Goal: Task Accomplishment & Management: Use online tool/utility

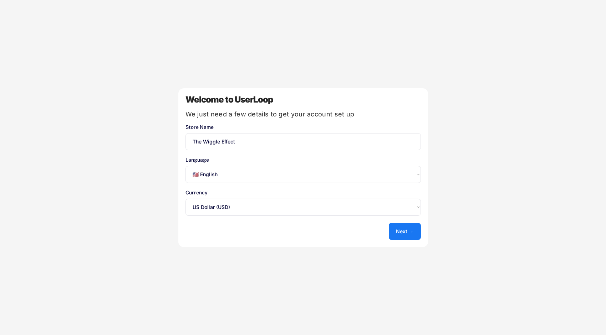
select select ""en""
select select ""1348695171700984260__LOOKUP__1635527639547x175194367885836100""
click at [405, 228] on button "Next →" at bounding box center [405, 231] width 32 height 17
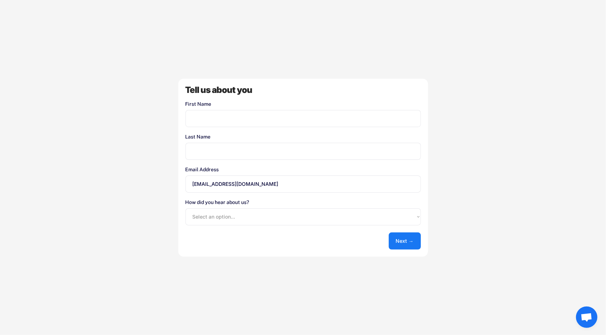
click at [231, 120] on input "input" at bounding box center [302, 118] width 235 height 17
type input "[PERSON_NAME]"
type input "Fate"
click at [326, 216] on select "Select an option... Shopify App Store Google UserLoop Blog Referred by a friend…" at bounding box center [302, 217] width 235 height 17
select select ""other""
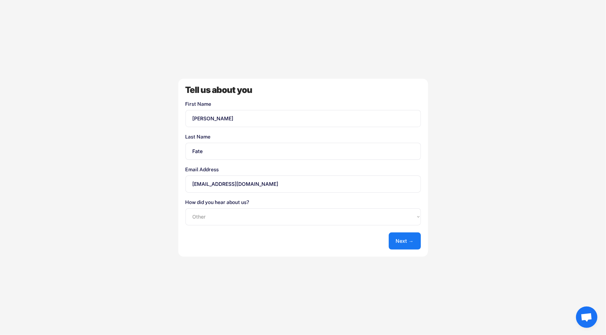
click at [185, 209] on select "Select an option... Shopify App Store Google UserLoop Blog Referred by a friend…" at bounding box center [302, 217] width 235 height 17
click at [409, 244] on button "Next →" at bounding box center [405, 241] width 32 height 17
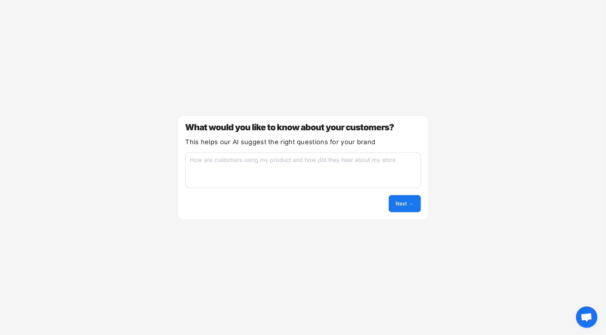
click at [292, 173] on textarea at bounding box center [302, 171] width 235 height 36
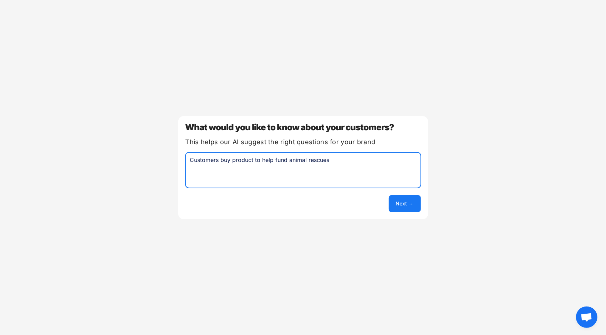
type textarea "Customers buy product to help fund animal rescues"
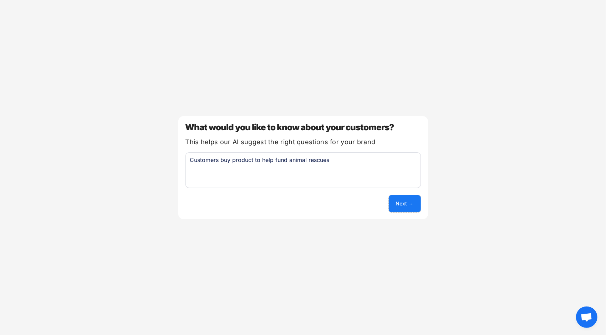
click at [405, 207] on button "Next →" at bounding box center [405, 203] width 32 height 17
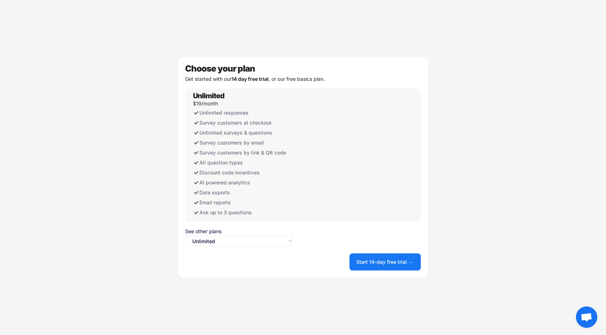
click at [252, 240] on select "Select an option... Unlimited Free" at bounding box center [238, 241] width 107 height 11
click at [185, 236] on select "Select an option... Unlimited Free" at bounding box center [238, 241] width 107 height 11
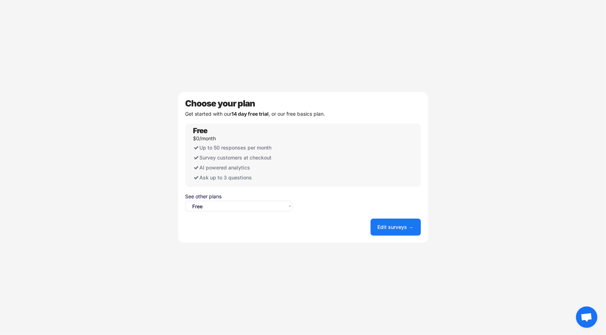
click at [262, 207] on select "Select an option... Unlimited Free" at bounding box center [238, 206] width 107 height 11
click at [185, 201] on select "Select an option... Unlimited Free" at bounding box center [238, 206] width 107 height 11
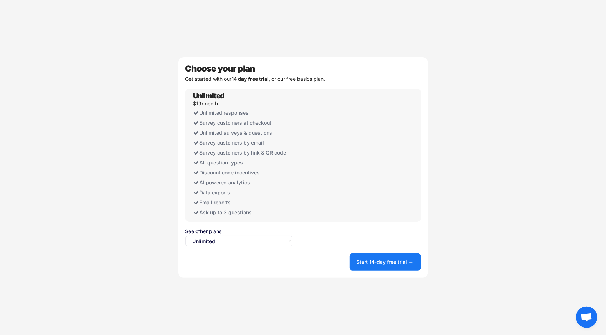
click at [252, 242] on select "Select an option... Unlimited Free" at bounding box center [238, 241] width 107 height 11
select select ""free0""
click at [185, 236] on select "Select an option... Unlimited Free" at bounding box center [238, 241] width 107 height 11
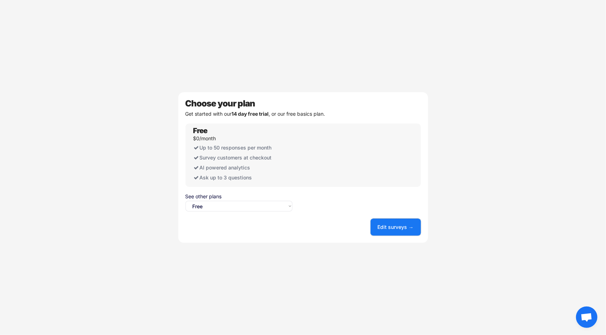
click at [386, 229] on button "Edit surveys →" at bounding box center [395, 227] width 50 height 17
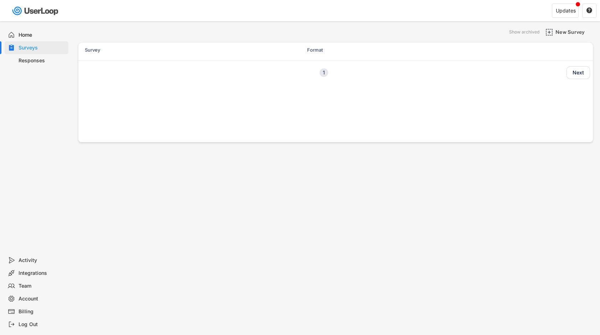
click at [328, 72] on div "1" at bounding box center [324, 72] width 9 height 5
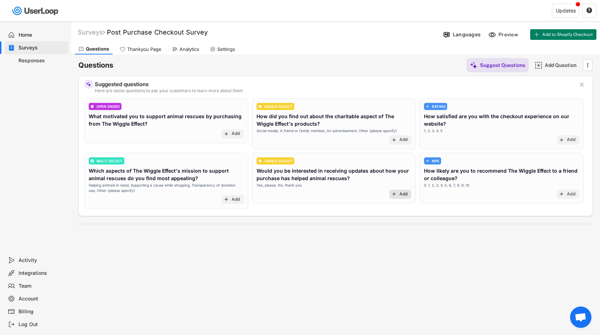
click at [402, 194] on div "Add" at bounding box center [404, 195] width 9 height 6
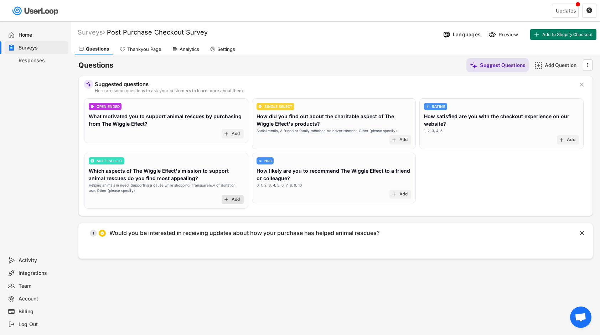
click at [235, 200] on div "Add" at bounding box center [236, 200] width 9 height 6
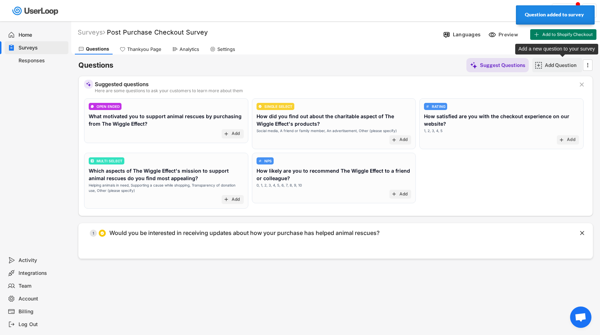
click at [549, 66] on div "Add Question" at bounding box center [563, 65] width 36 height 6
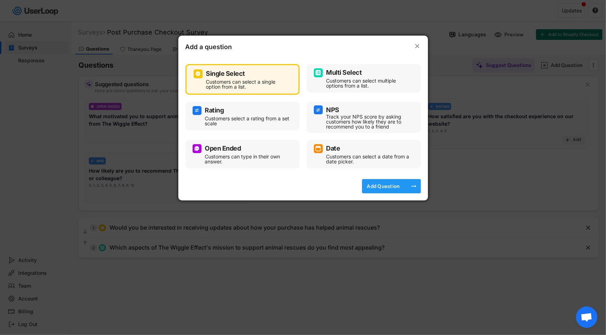
click at [373, 185] on div "Add Question" at bounding box center [383, 186] width 36 height 6
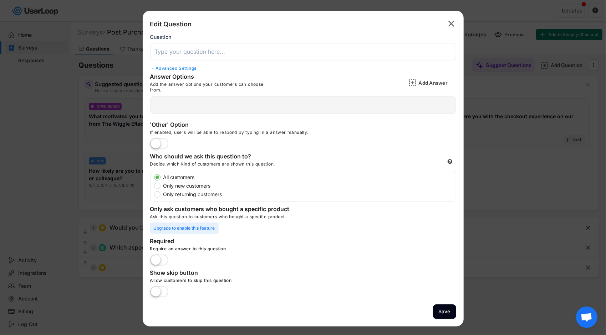
click at [173, 103] on div at bounding box center [303, 105] width 306 height 18
click at [201, 56] on input "input" at bounding box center [303, 51] width 306 height 17
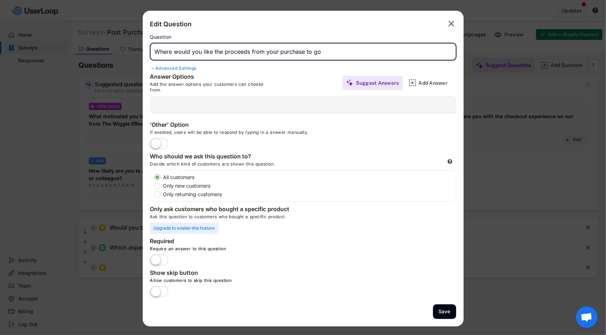
type input "Where would you like the proceeds from your purchase to go"
click at [210, 106] on div at bounding box center [303, 105] width 306 height 18
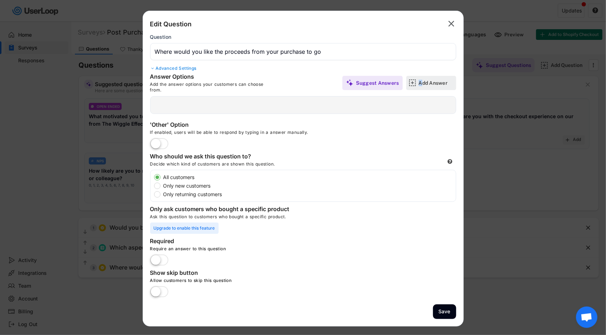
click at [421, 82] on div "Add Answer" at bounding box center [436, 83] width 36 height 6
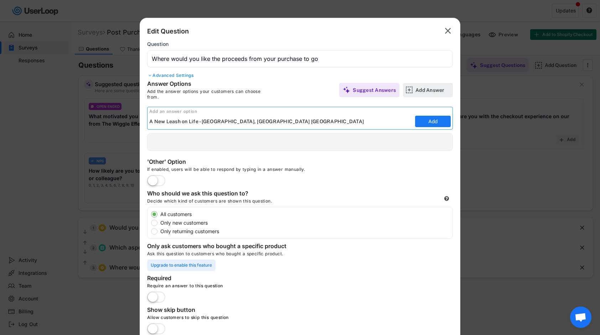
type input "A New Leash on Life - [GEOGRAPHIC_DATA], [GEOGRAPHIC_DATA] [GEOGRAPHIC_DATA]"
click at [425, 91] on div "Add Answer" at bounding box center [434, 90] width 36 height 6
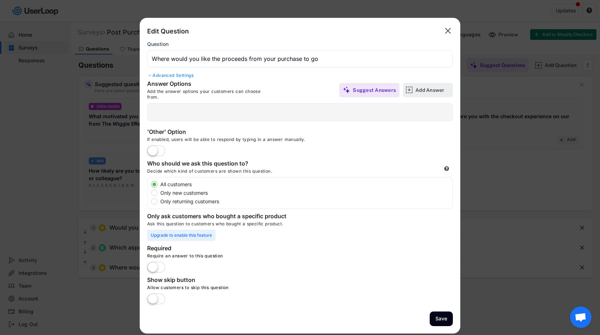
click at [425, 91] on div "Add Answer" at bounding box center [434, 90] width 36 height 6
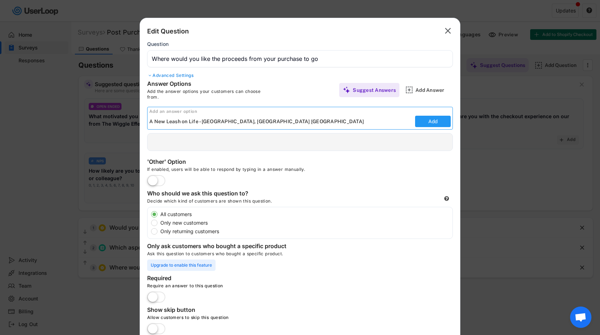
click at [423, 117] on button "Add" at bounding box center [433, 121] width 36 height 11
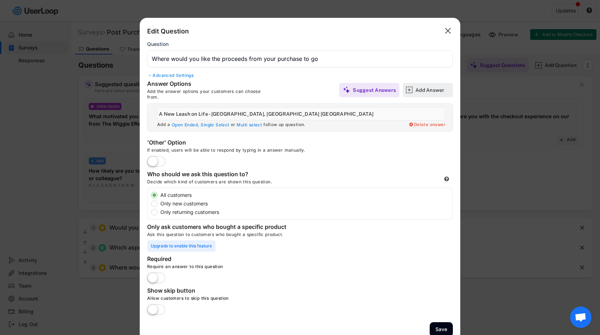
click at [408, 89] on img at bounding box center [409, 89] width 7 height 7
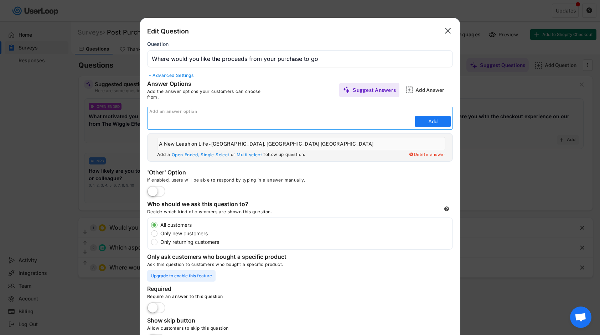
click at [297, 116] on div "Add an answer option Add" at bounding box center [300, 118] width 306 height 23
click at [295, 118] on input "input" at bounding box center [281, 121] width 264 height 11
click at [176, 124] on input "input" at bounding box center [281, 121] width 264 height 11
click at [235, 121] on input "input" at bounding box center [281, 121] width 264 height 11
type input "Los Adoptables - Ensenada [GEOGRAPHIC_DATA]"
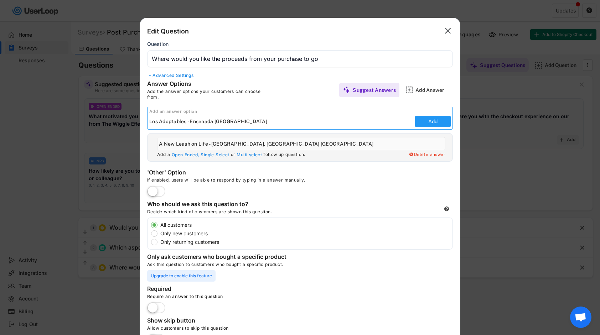
click at [425, 119] on button "Add" at bounding box center [433, 121] width 36 height 11
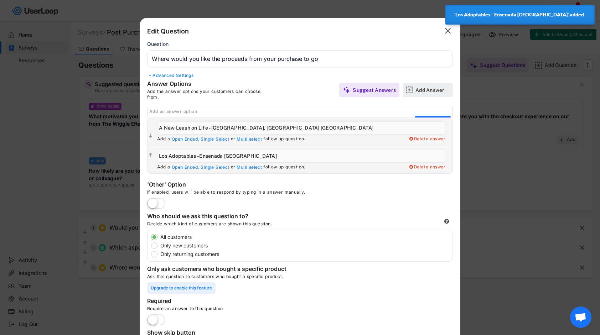
click at [423, 89] on div "Add Answer" at bounding box center [434, 90] width 36 height 6
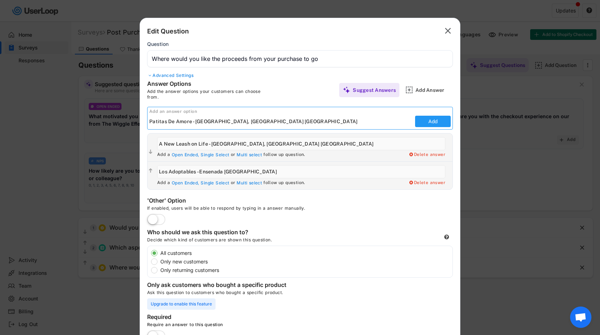
type input "Patitas De Amore - [GEOGRAPHIC_DATA], [GEOGRAPHIC_DATA] [GEOGRAPHIC_DATA]"
click at [443, 122] on button "Add" at bounding box center [433, 121] width 36 height 11
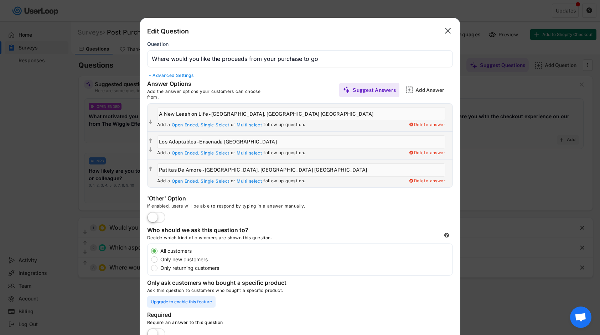
click at [163, 218] on label at bounding box center [156, 218] width 22 height 16
click at [0, 0] on input "checkbox" at bounding box center [0, 0] width 0 height 0
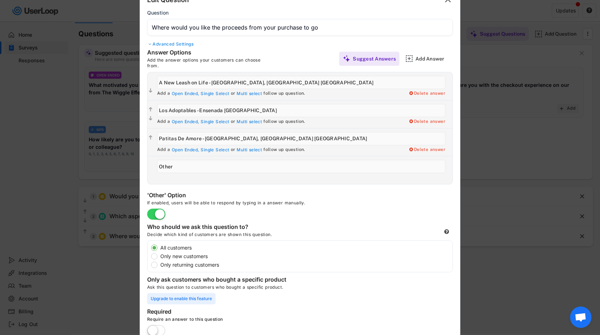
scroll to position [21, 0]
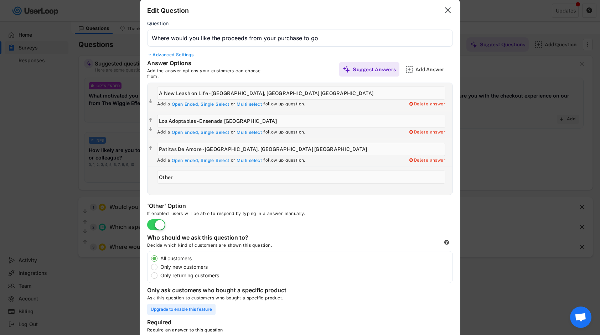
click at [334, 36] on input "input" at bounding box center [300, 38] width 306 height 17
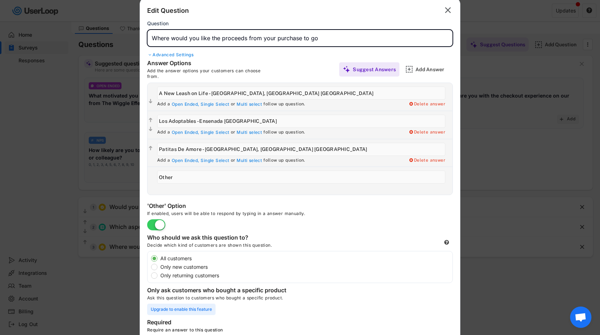
click at [343, 40] on input "input" at bounding box center [300, 38] width 306 height 17
type input "Where would you like the proceeds from your purchase to go?"
click at [435, 72] on div "Add Answer" at bounding box center [434, 69] width 36 height 6
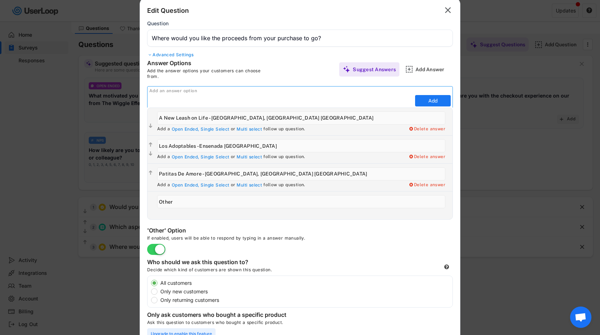
scroll to position [0, 0]
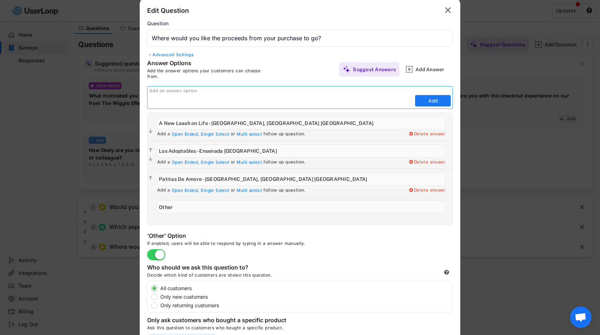
click at [166, 91] on div "Add an answer option" at bounding box center [300, 91] width 303 height 6
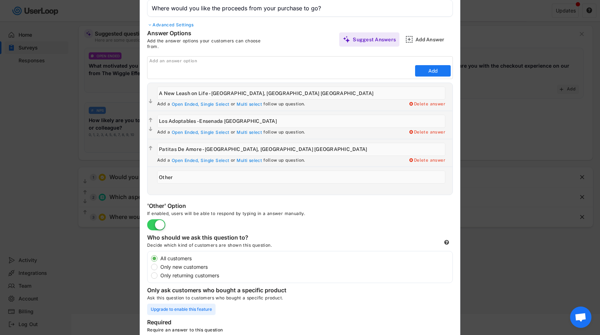
scroll to position [15, 0]
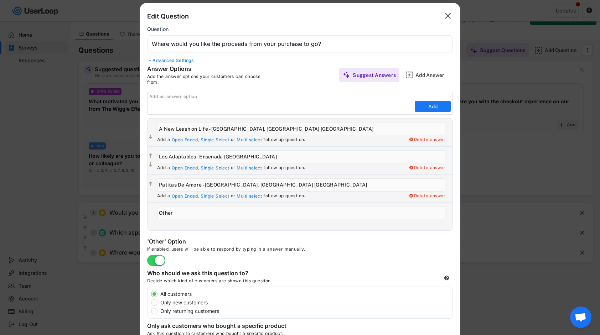
click at [203, 99] on div "Add an answer option" at bounding box center [300, 97] width 303 height 6
click at [201, 102] on input "input" at bounding box center [281, 106] width 264 height 11
type input "I"
type input "I don't care I just want to help"
click at [184, 196] on div "Open Ended," at bounding box center [185, 197] width 27 height 6
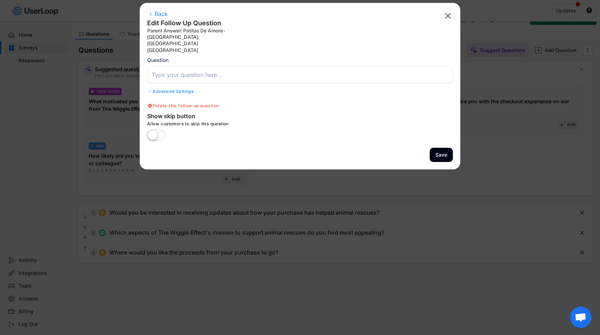
click at [187, 66] on input "input" at bounding box center [300, 74] width 306 height 17
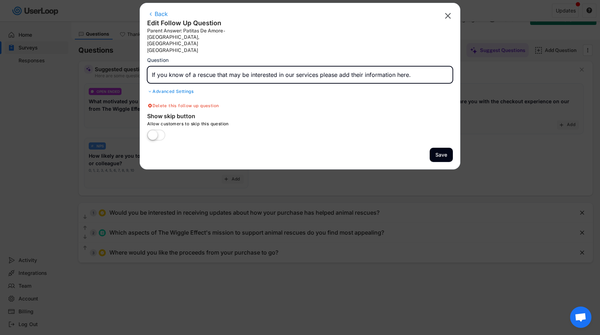
click at [163, 128] on label at bounding box center [156, 136] width 22 height 16
click at [0, 0] on input "checkbox" at bounding box center [0, 0] width 0 height 0
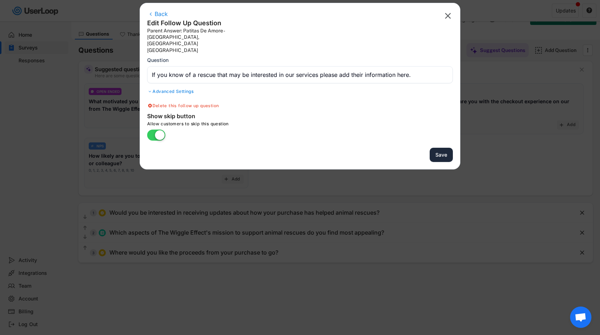
click at [443, 148] on button "Save" at bounding box center [441, 155] width 23 height 15
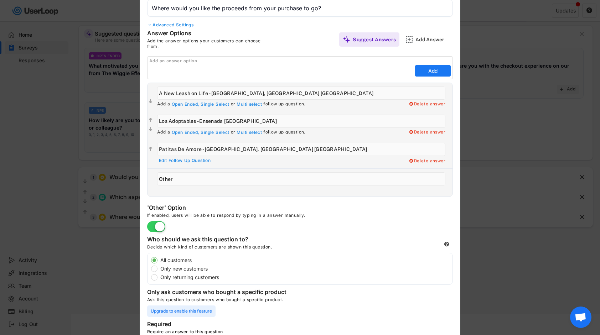
scroll to position [86, 0]
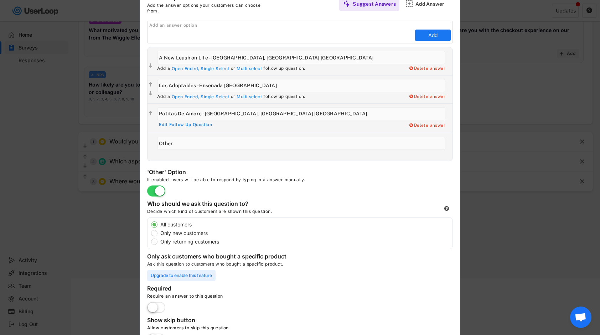
click at [175, 124] on div "Edit Follow Up Question" at bounding box center [185, 125] width 53 height 6
type input "If you know of a rescue that may be interested in our services please add their…"
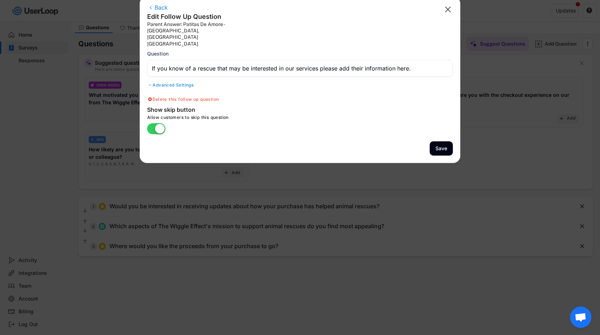
scroll to position [0, 0]
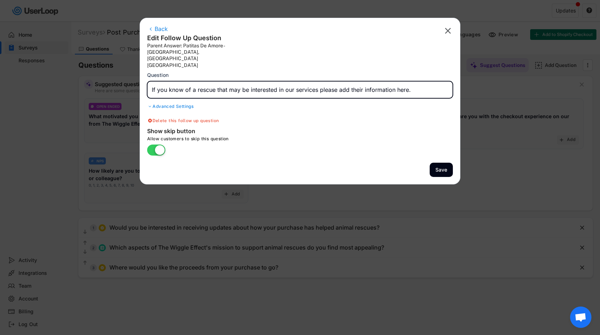
drag, startPoint x: 426, startPoint y: 75, endPoint x: -1, endPoint y: 93, distance: 428.1
click at [0, 93] on html "Surveys (2) Show archived New Survey Survey Format Post Purchase Checkout Surve…" at bounding box center [300, 167] width 600 height 335
click at [437, 163] on button "Save" at bounding box center [441, 170] width 23 height 15
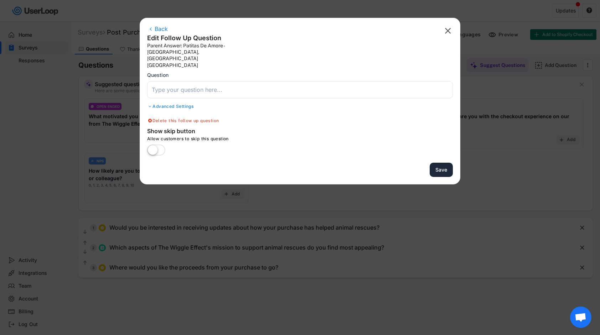
type input "Where would you like the proceeds from your purchase to go?"
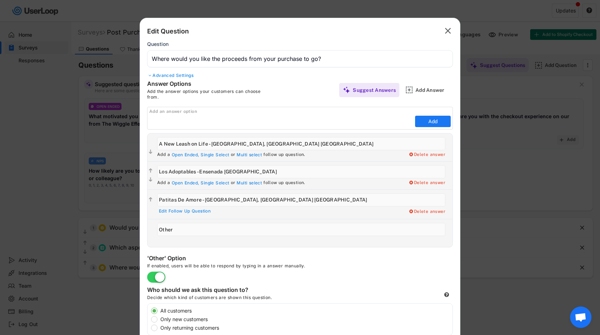
click at [178, 75] on div "Advanced Settings" at bounding box center [300, 76] width 306 height 6
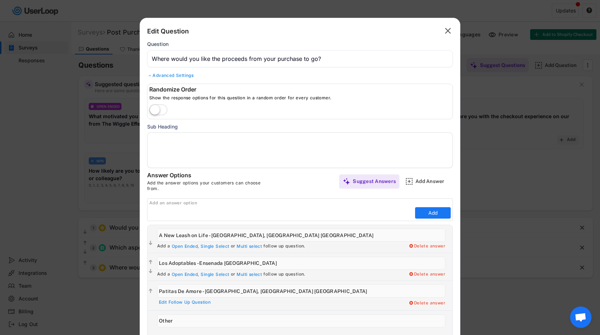
click at [173, 147] on textarea at bounding box center [300, 151] width 306 height 36
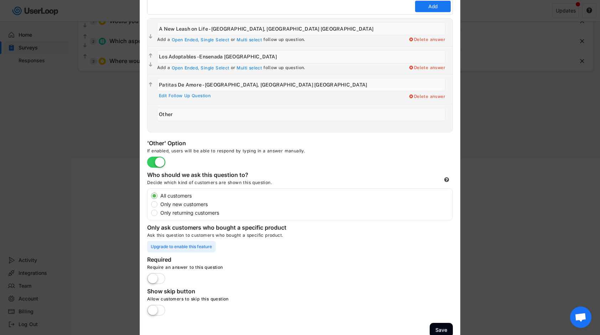
scroll to position [215, 0]
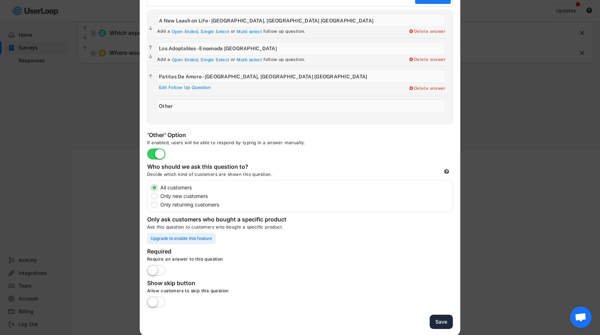
type textarea "If you know a rescue that would like to use our services, please add them in ot…"
click at [438, 319] on button "Save" at bounding box center [441, 322] width 23 height 15
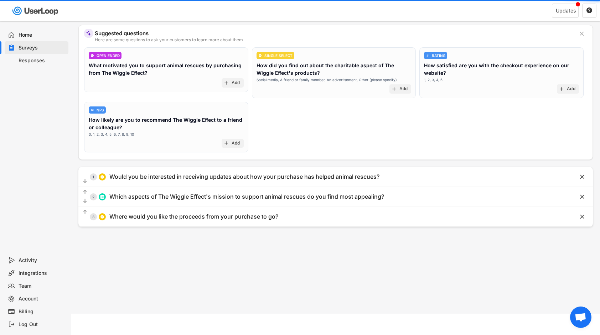
scroll to position [51, 0]
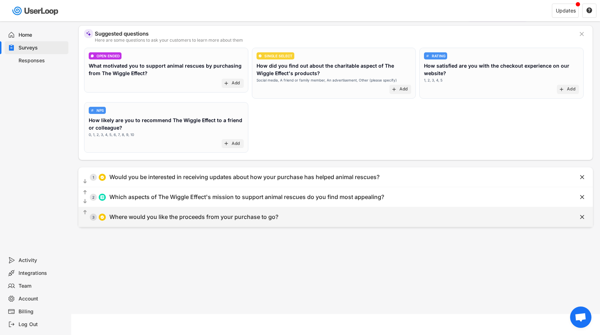
click at [93, 216] on div "3" at bounding box center [93, 218] width 7 height 4
click at [0, 0] on div at bounding box center [0, 0] width 0 height 0
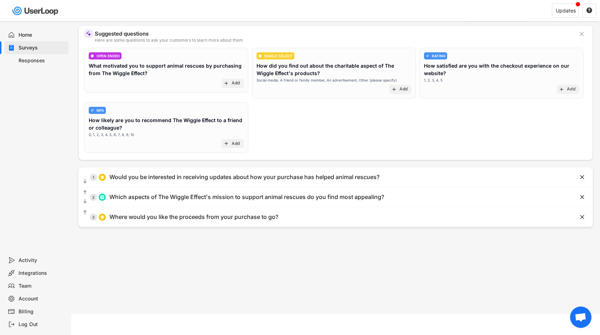
click at [84, 211] on text "" at bounding box center [85, 213] width 4 height 6
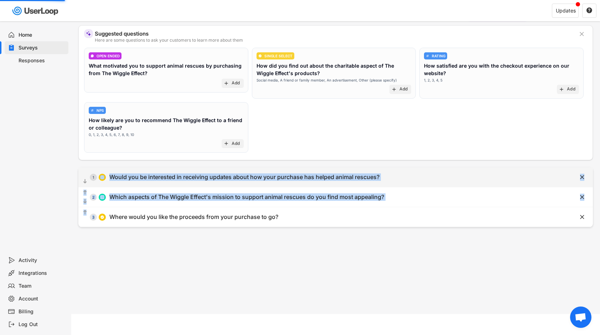
drag, startPoint x: 94, startPoint y: 216, endPoint x: 98, endPoint y: 180, distance: 36.9
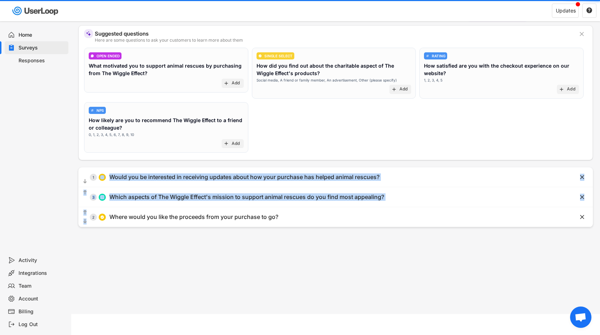
drag, startPoint x: 98, startPoint y: 180, endPoint x: 198, endPoint y: 222, distance: 108.6
click at [84, 240] on div "Surveys Post Purchase Checkout Survey Languages Preview Add to Shopify Checkout…" at bounding box center [335, 143] width 529 height 344
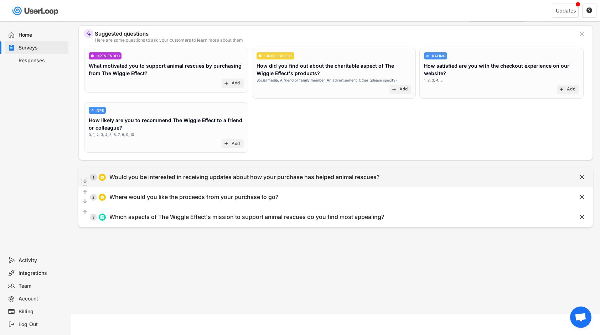
click at [86, 179] on text "" at bounding box center [85, 182] width 4 height 6
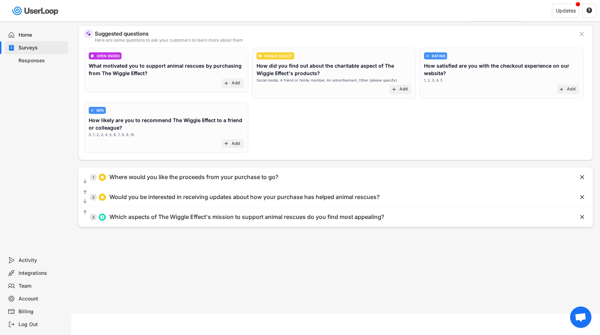
click at [375, 290] on div "Surveys Post Purchase Checkout Survey Languages Preview Add to Shopify Checkout…" at bounding box center [335, 143] width 529 height 344
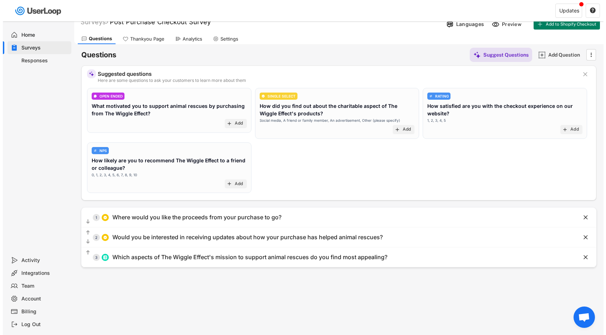
scroll to position [0, 0]
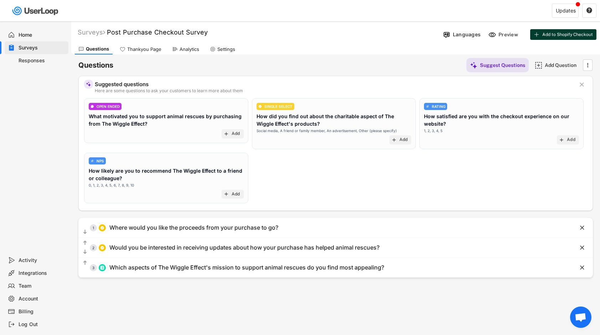
click at [562, 37] on button "Add to Shopify Checkout" at bounding box center [563, 34] width 66 height 11
